Goal: Transaction & Acquisition: Book appointment/travel/reservation

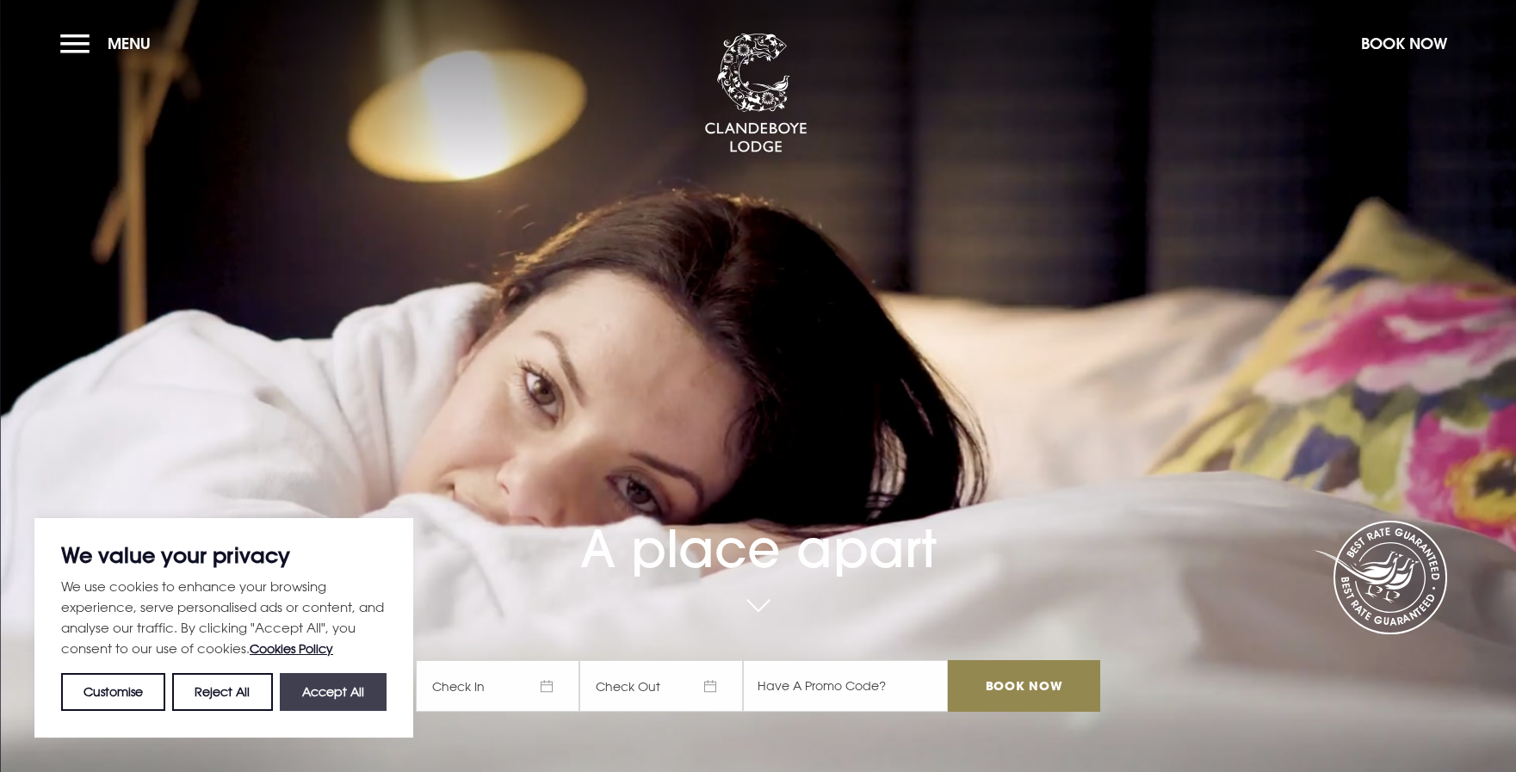
click at [313, 706] on button "Accept All" at bounding box center [333, 692] width 107 height 38
checkbox input "true"
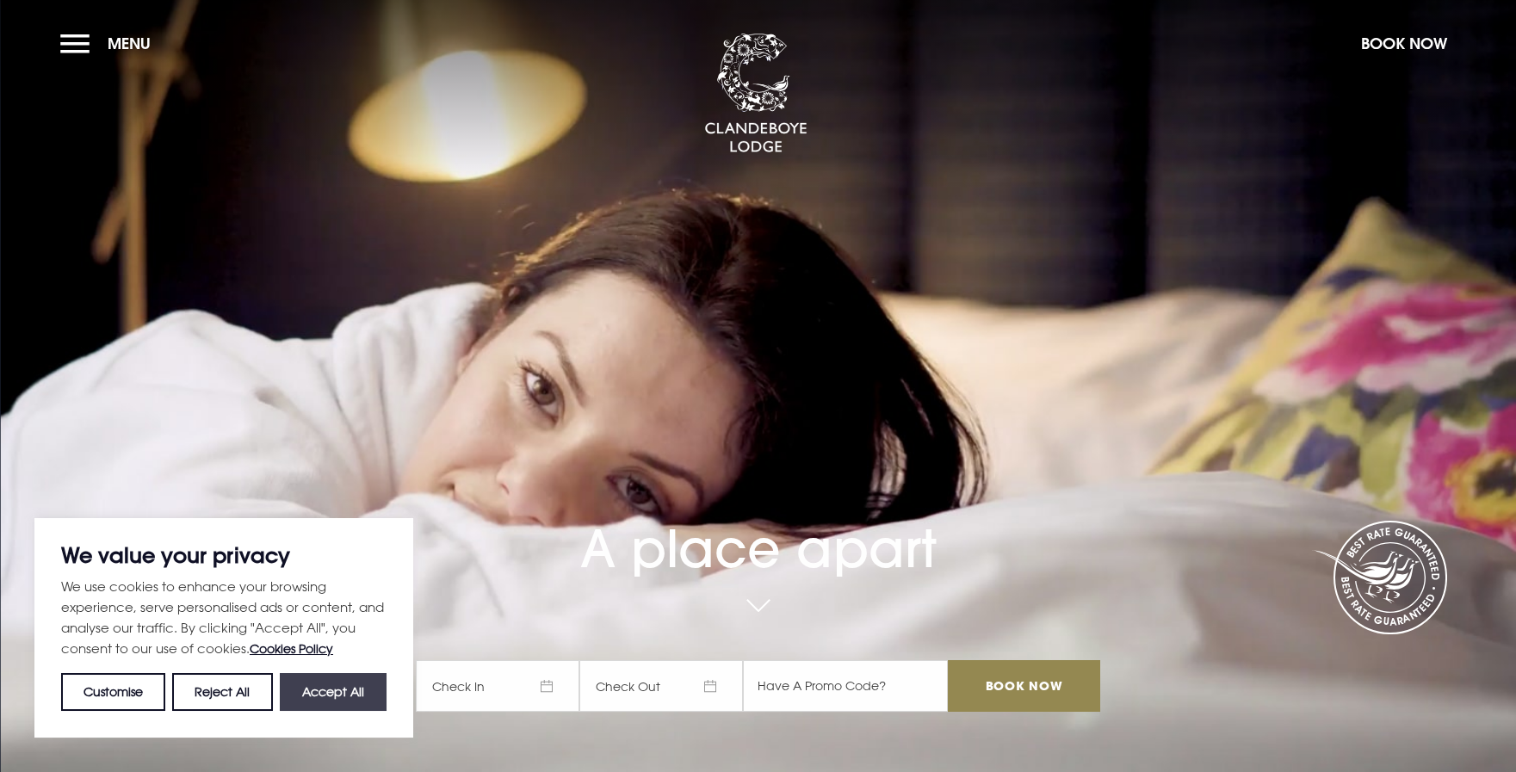
checkbox input "true"
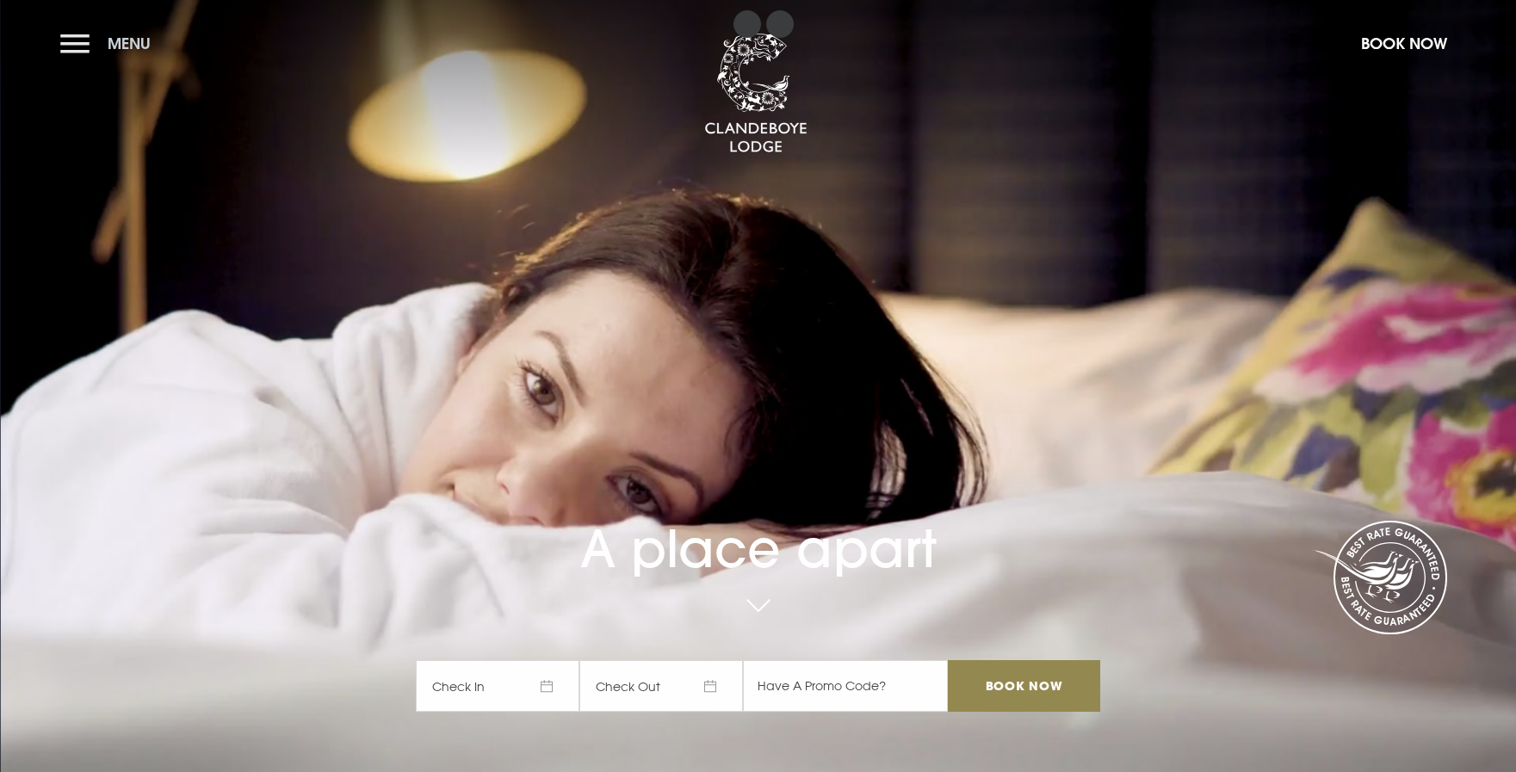
click at [90, 47] on button "Menu" at bounding box center [109, 43] width 99 height 37
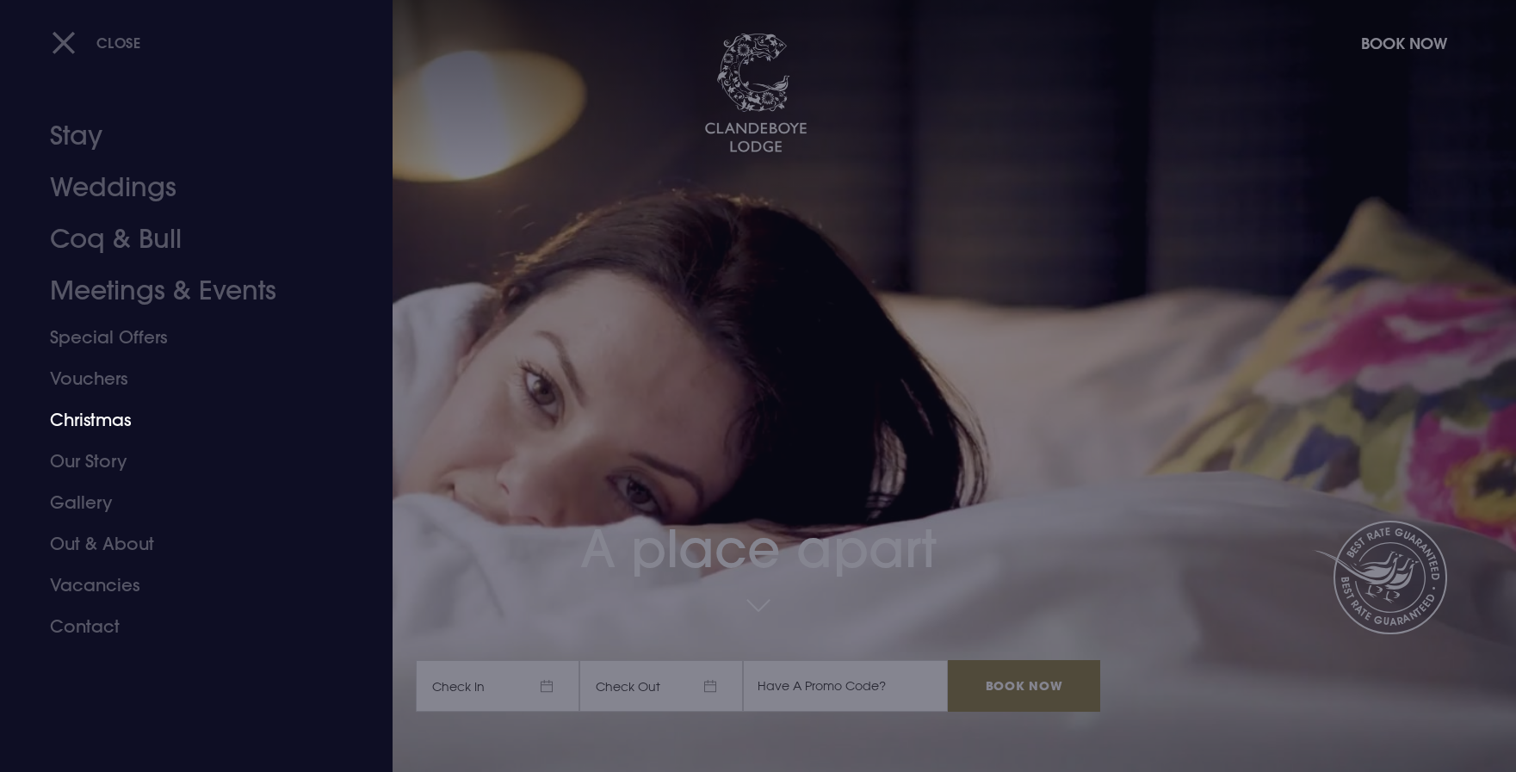
click at [92, 426] on link "Christmas" at bounding box center [186, 419] width 272 height 41
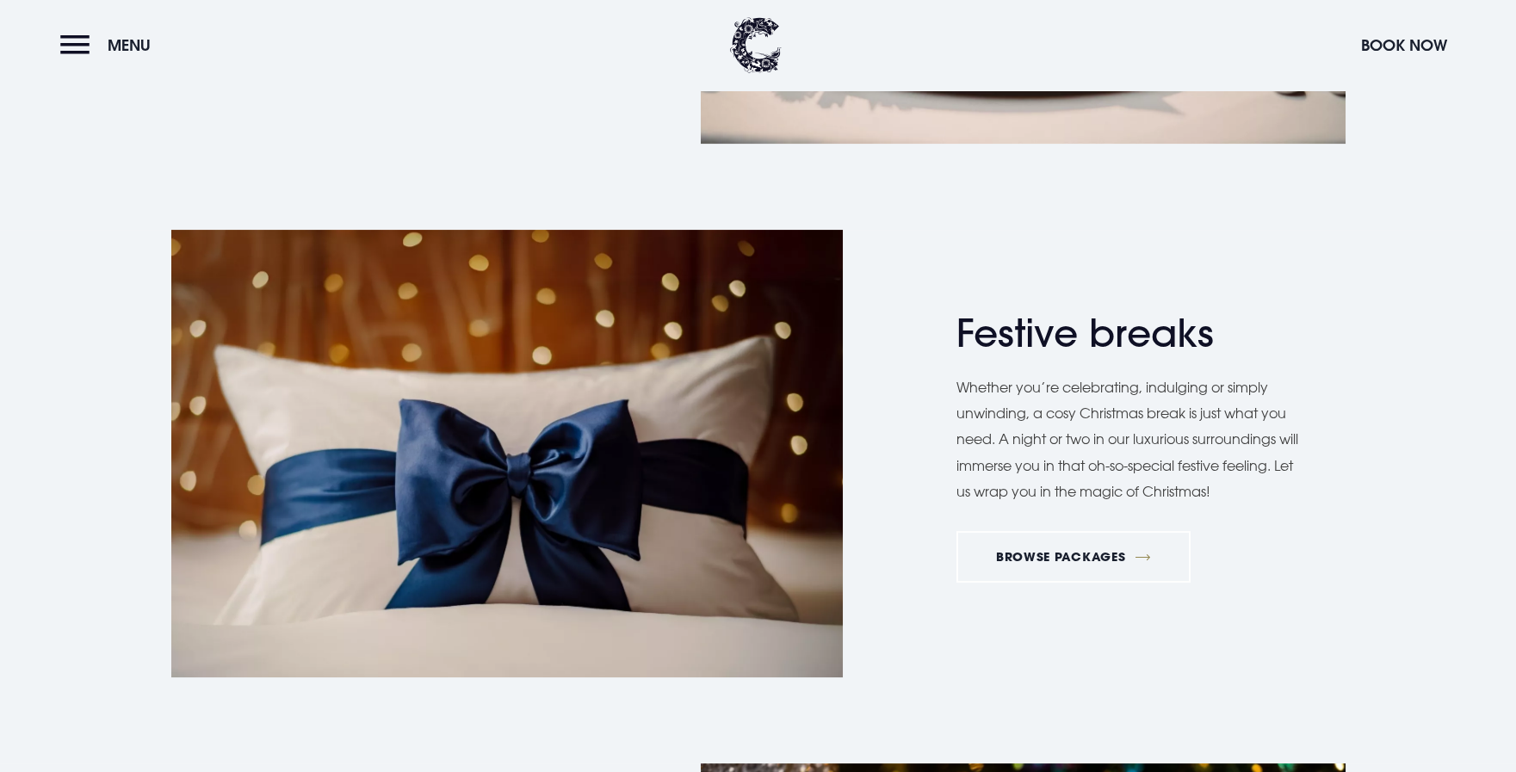
scroll to position [2238, 0]
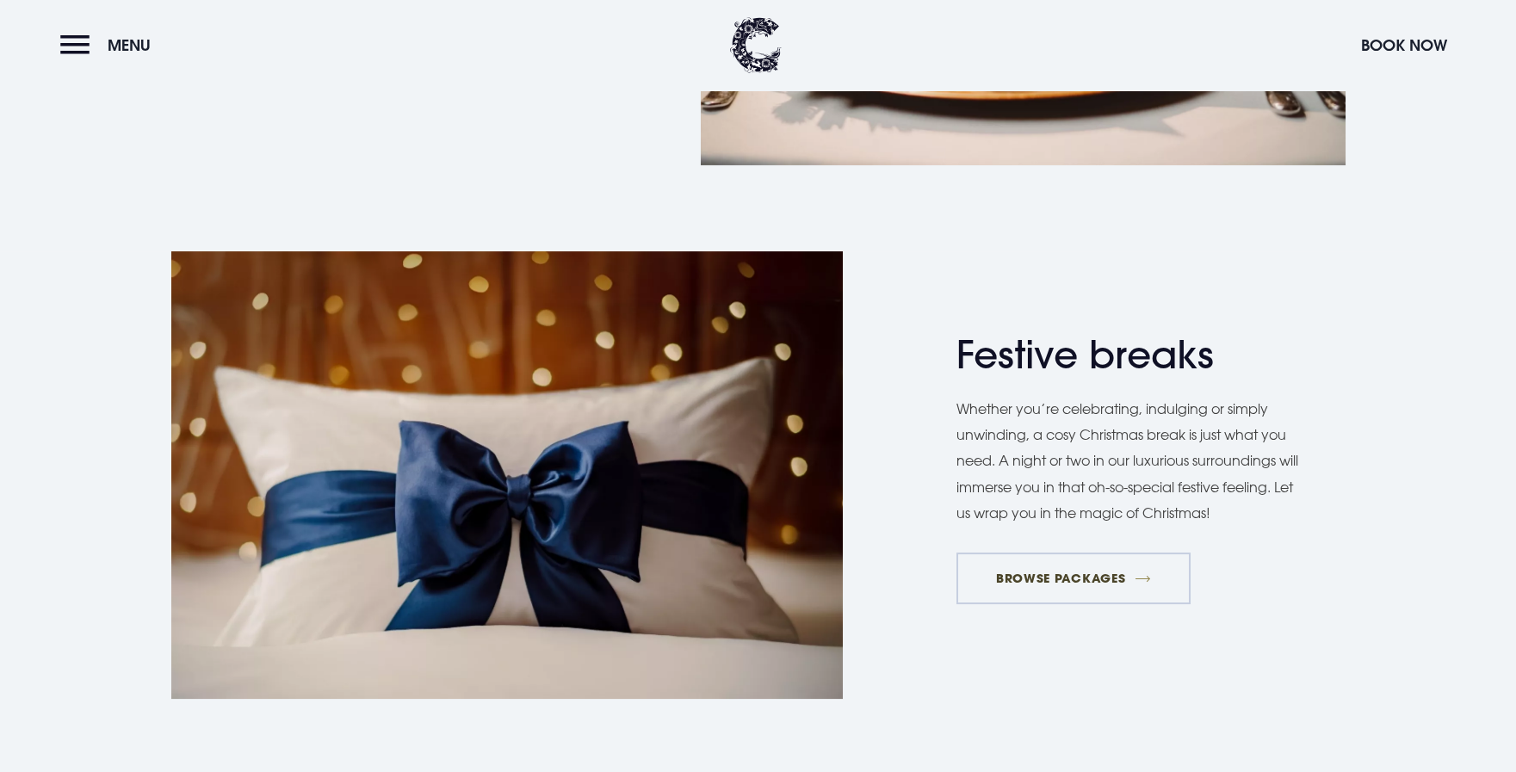
click at [1085, 576] on link "BROWSE PACKAGES" at bounding box center [1072, 579] width 233 height 52
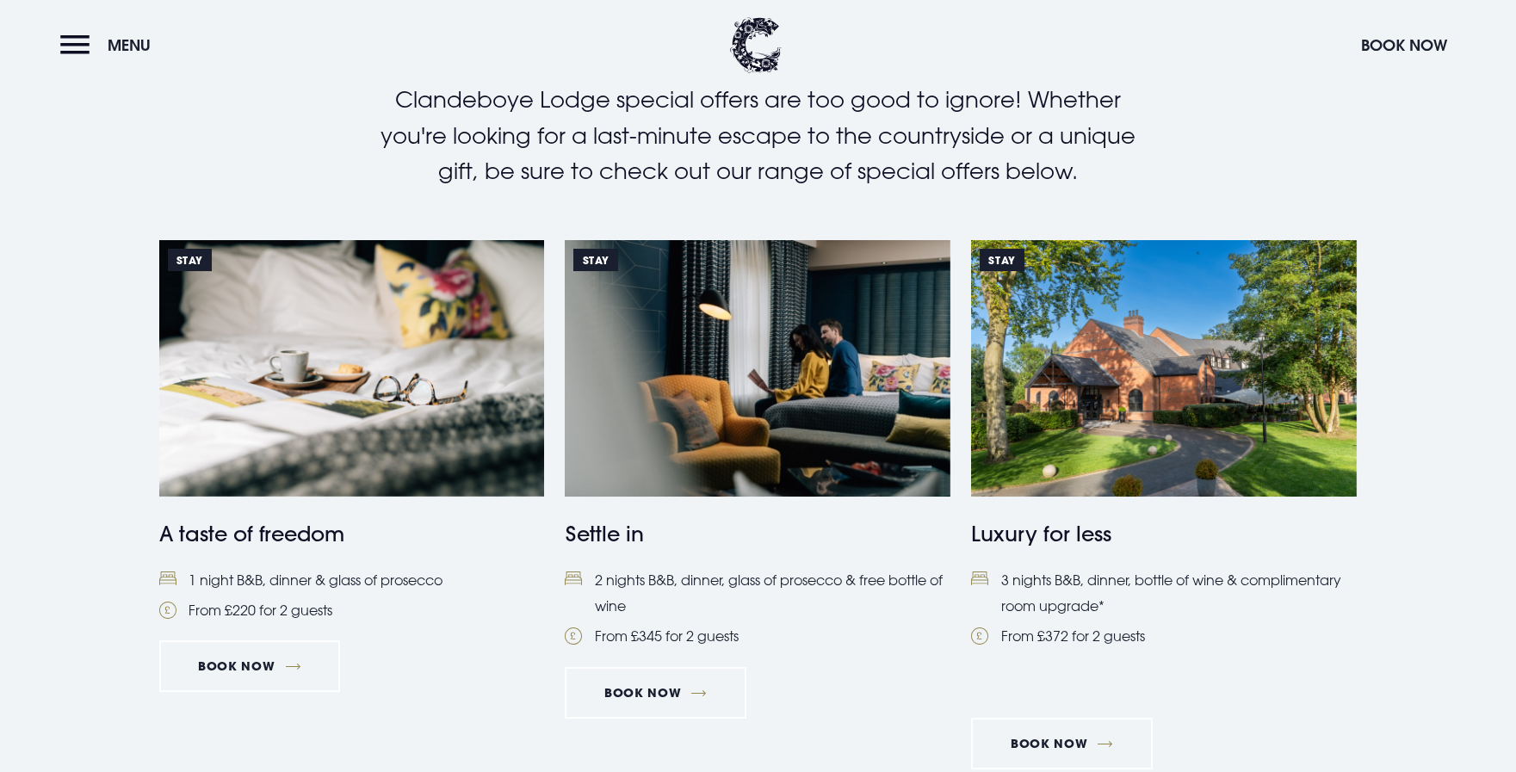
scroll to position [775, 0]
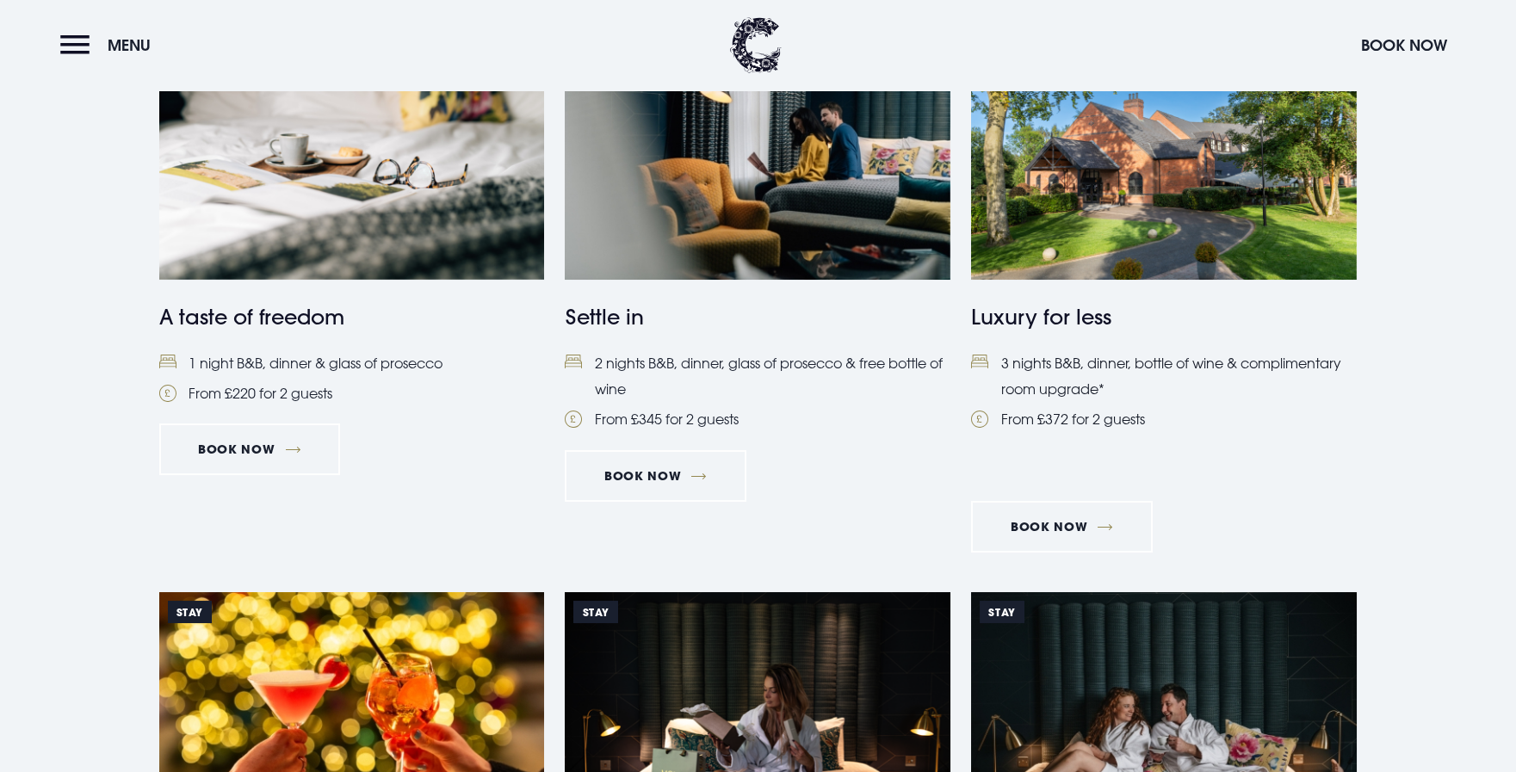
click at [1097, 247] on img at bounding box center [1164, 151] width 386 height 256
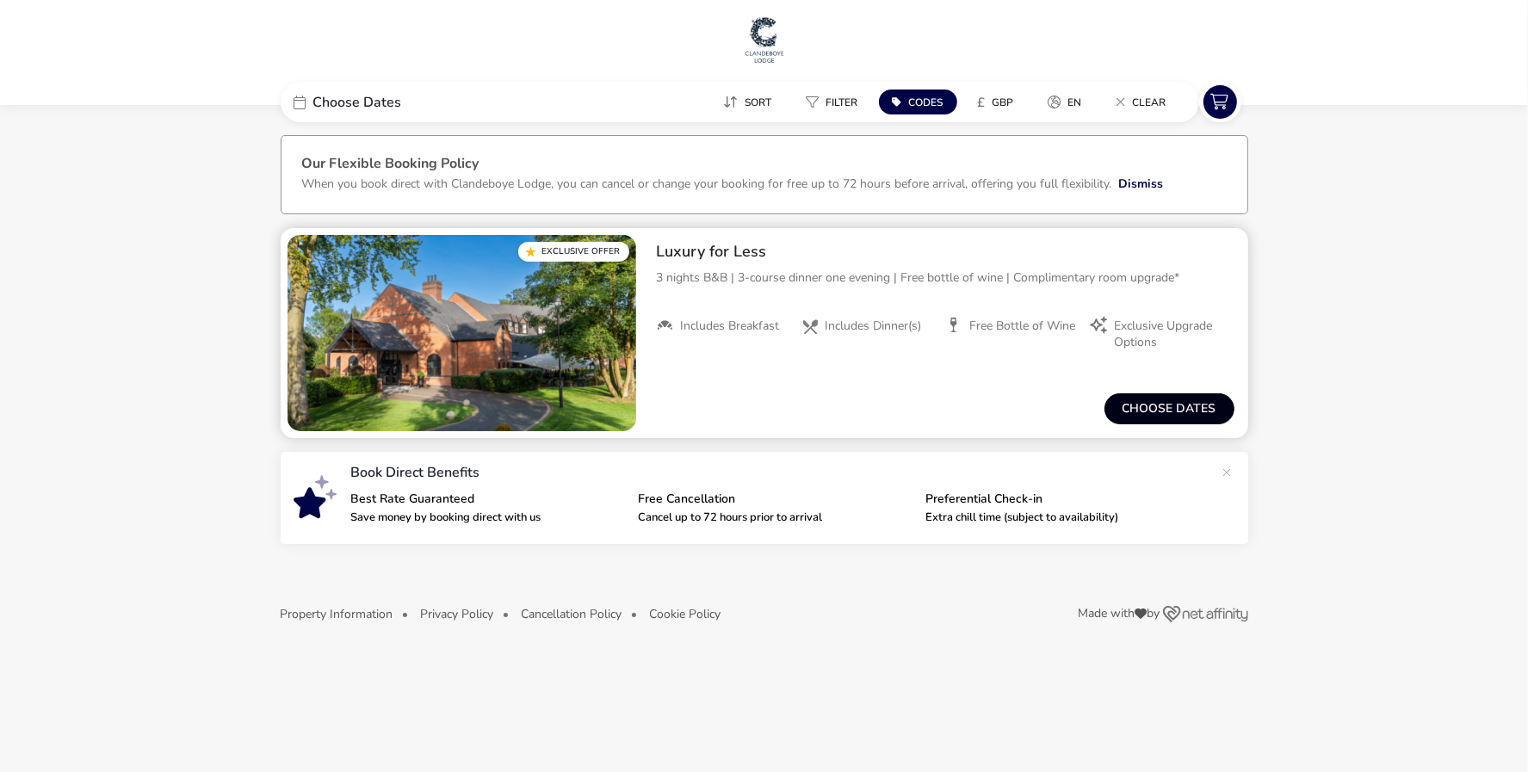
click at [1169, 413] on button "Choose dates" at bounding box center [1169, 408] width 130 height 31
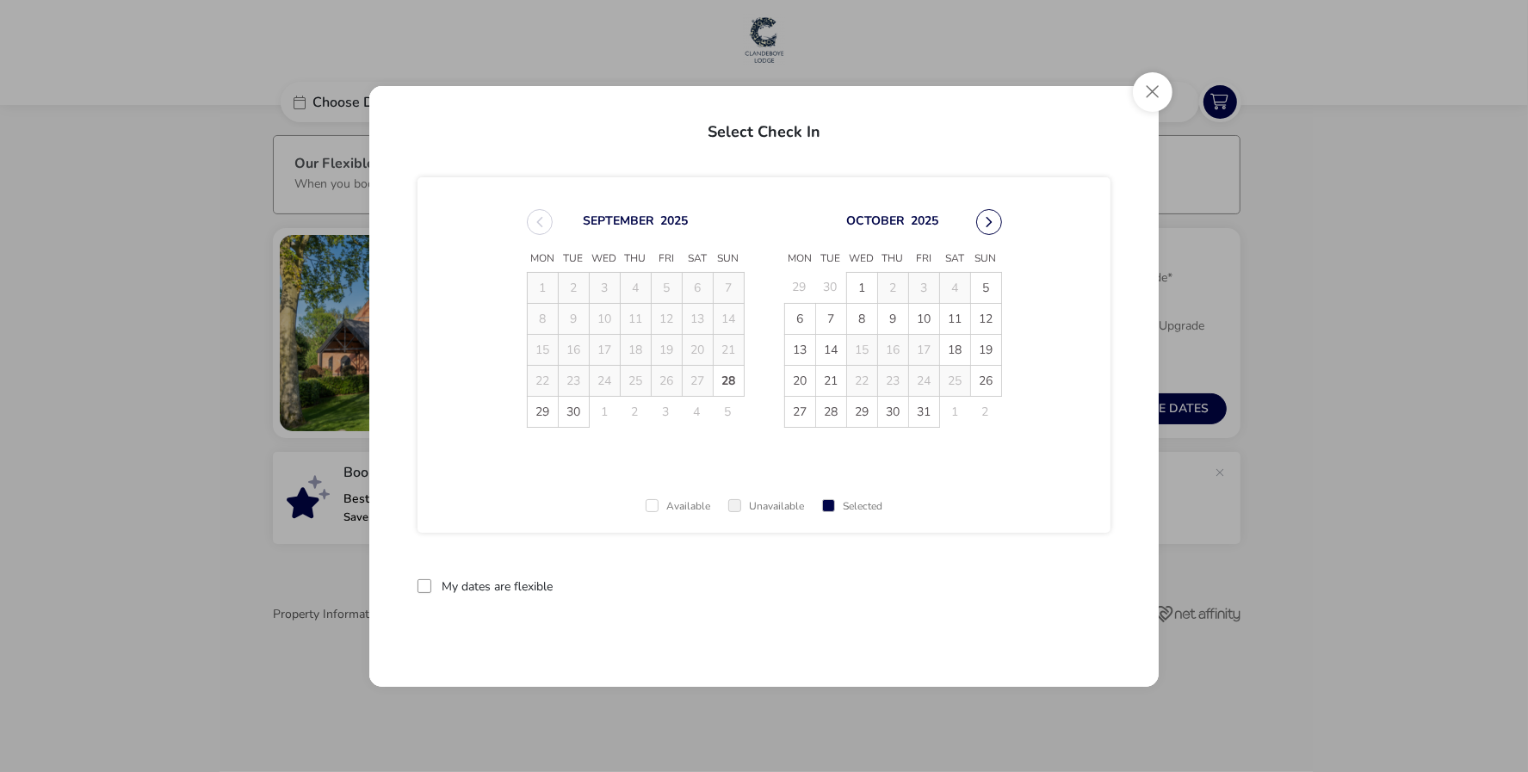
click at [995, 219] on button "Next Month" at bounding box center [989, 222] width 26 height 26
click at [1164, 87] on button "Close" at bounding box center [1153, 92] width 40 height 40
